Goal: Information Seeking & Learning: Compare options

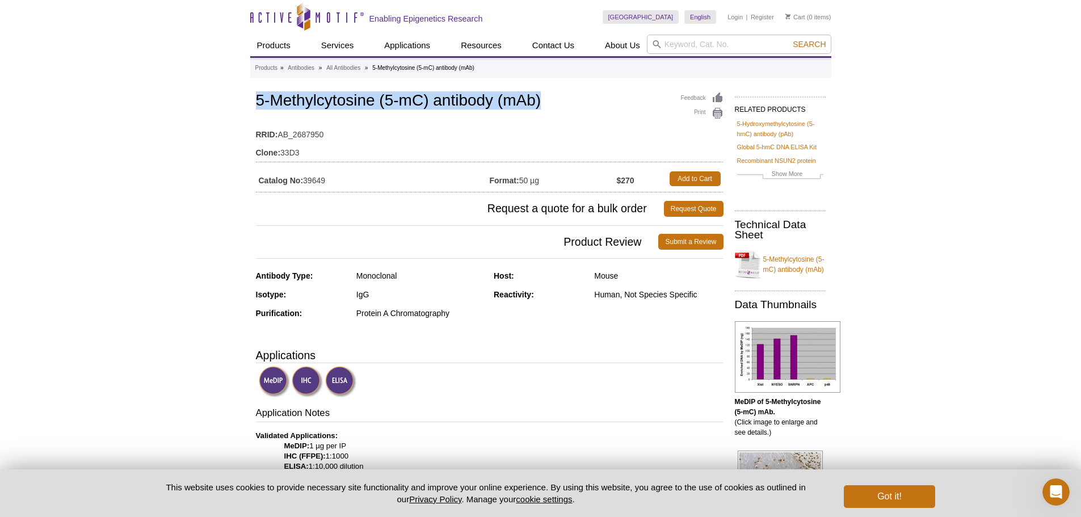
drag, startPoint x: 253, startPoint y: 101, endPoint x: 547, endPoint y: 102, distance: 294.4
copy h1 "5-Methylcytosine (5-mC) antibody (mAb)"
click at [543, 129] on td "RRID: AB_2687950" at bounding box center [489, 132] width 467 height 18
drag, startPoint x: 254, startPoint y: 95, endPoint x: 546, endPoint y: 89, distance: 292.7
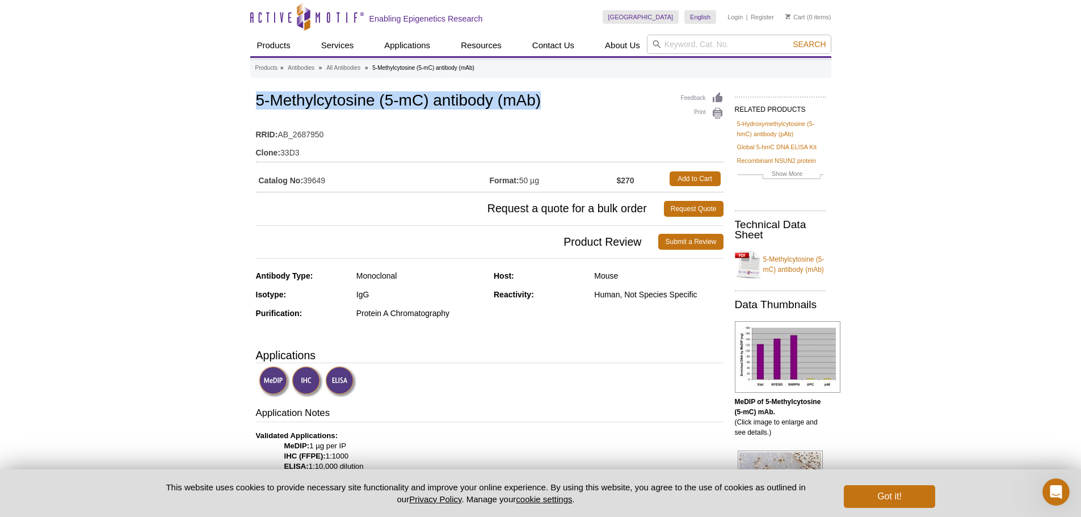
copy h1 "5-Methylcytosine (5-mC) antibody (mAb)"
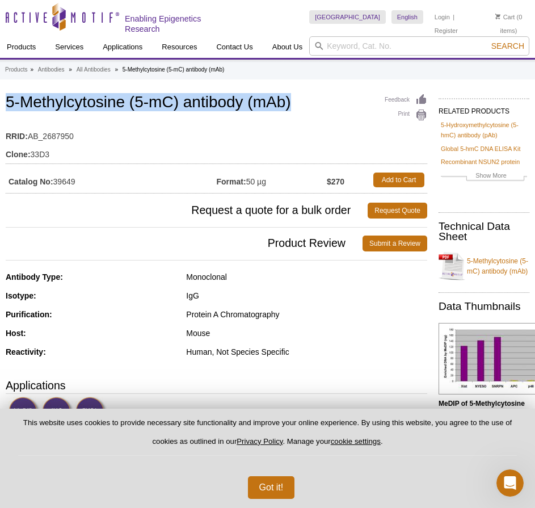
drag, startPoint x: 97, startPoint y: 129, endPoint x: 78, endPoint y: 137, distance: 20.6
click at [97, 129] on td "RRID: AB_2687950" at bounding box center [216, 133] width 421 height 18
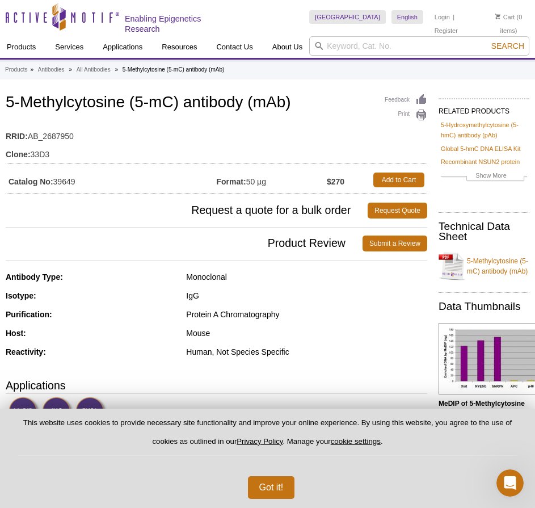
drag, startPoint x: 81, startPoint y: 182, endPoint x: 56, endPoint y: 183, distance: 24.4
click at [56, 183] on td "Catalog No: 39649" at bounding box center [111, 180] width 211 height 20
copy td "39649"
drag, startPoint x: 79, startPoint y: 180, endPoint x: 62, endPoint y: 184, distance: 17.5
click at [62, 184] on td "Catalog No: 39649" at bounding box center [111, 180] width 211 height 20
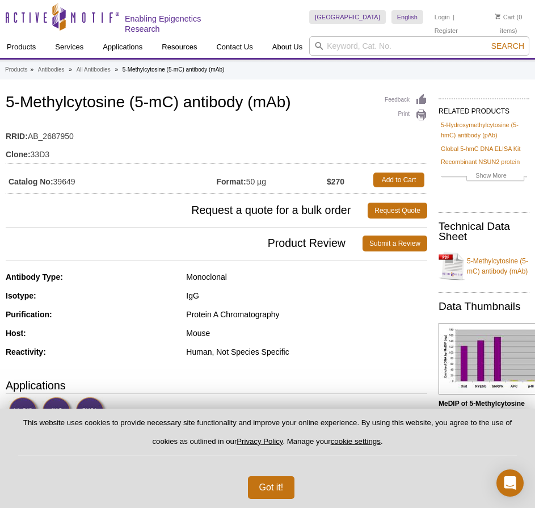
click at [119, 157] on td "Clone: 33D3" at bounding box center [216, 151] width 421 height 18
click at [356, 44] on input "search" at bounding box center [419, 45] width 220 height 19
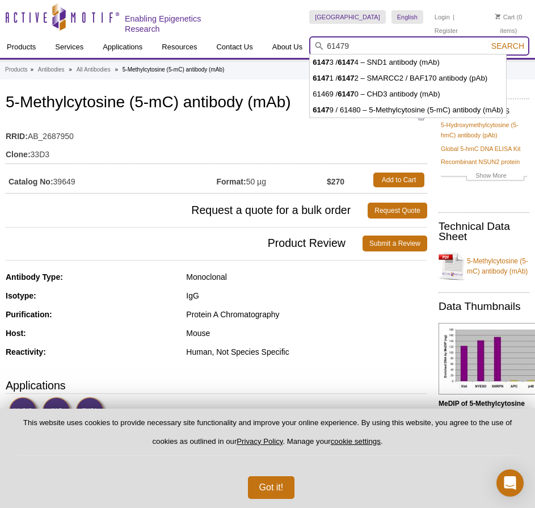
type input "61479"
click at [488, 41] on button "Search" at bounding box center [508, 46] width 40 height 10
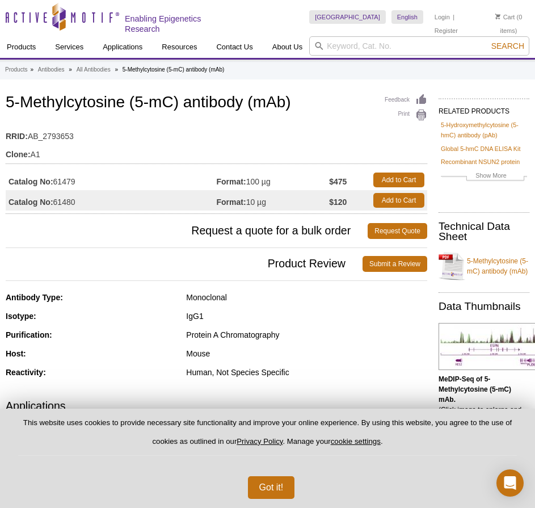
click at [71, 142] on td "Clone: A1" at bounding box center [216, 151] width 421 height 18
drag, startPoint x: 81, startPoint y: 179, endPoint x: 54, endPoint y: 179, distance: 26.7
click at [54, 179] on td "Catalog No: 61479" at bounding box center [111, 180] width 211 height 20
copy td "61479"
drag, startPoint x: 83, startPoint y: 196, endPoint x: 56, endPoint y: 199, distance: 26.8
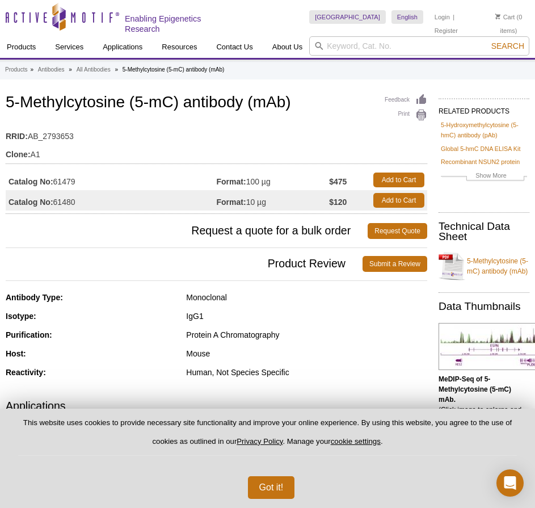
click at [56, 199] on td "Catalog No: 61480" at bounding box center [111, 200] width 211 height 20
copy td "61480"
